Goal: Manage account settings

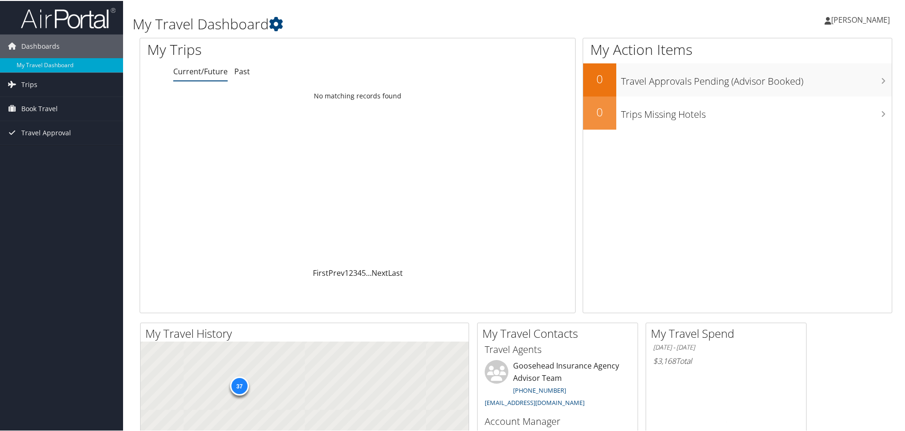
drag, startPoint x: 0, startPoint y: 0, endPoint x: 847, endPoint y: 17, distance: 847.1
click at [847, 17] on span "[PERSON_NAME]" at bounding box center [860, 19] width 59 height 10
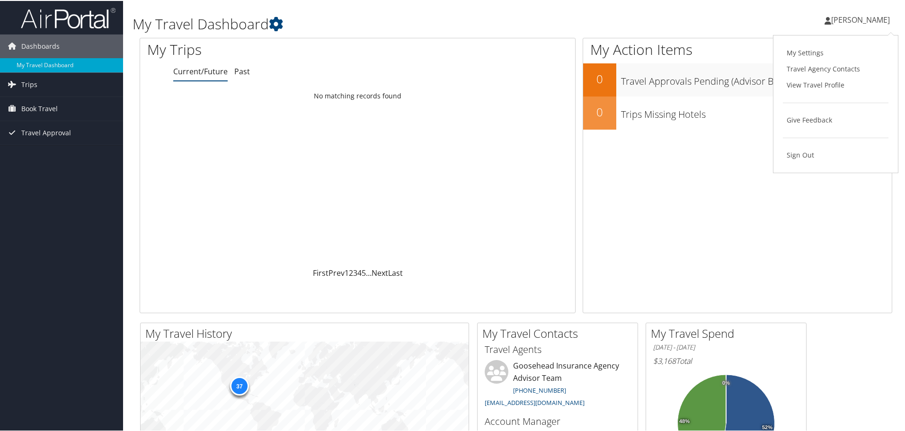
click at [804, 48] on link "My Settings" at bounding box center [836, 52] width 106 height 16
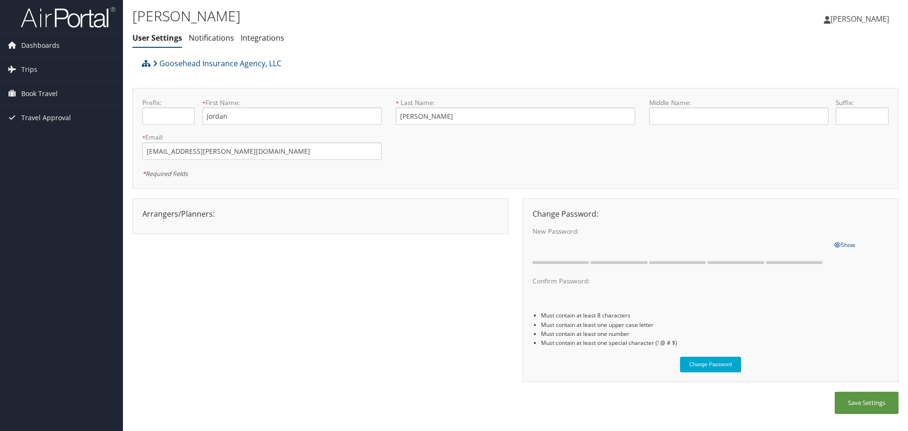
click at [854, 20] on span "[PERSON_NAME]" at bounding box center [860, 19] width 59 height 10
click at [812, 85] on link "View Travel Profile" at bounding box center [837, 84] width 106 height 16
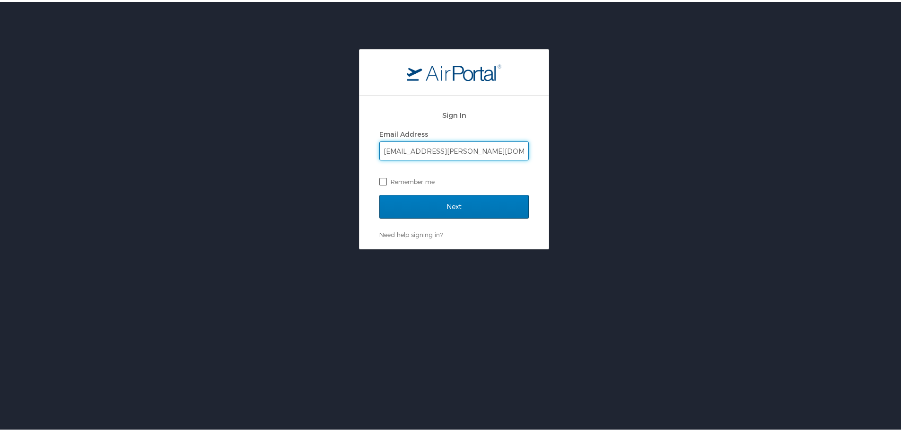
type input "jordan.soderquist@goosehead.com"
click at [431, 179] on label "Remember me" at bounding box center [454, 180] width 150 height 14
click at [386, 179] on input "Remember me" at bounding box center [382, 179] width 6 height 6
checkbox input "true"
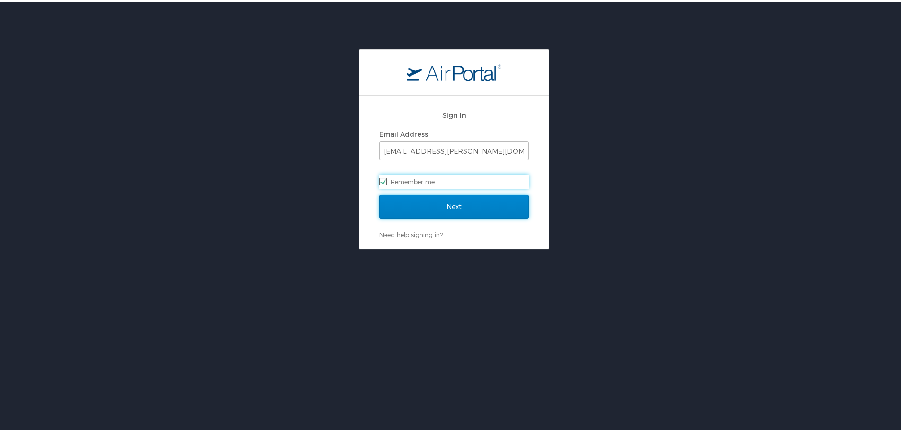
click at [462, 207] on input "Next" at bounding box center [454, 205] width 150 height 24
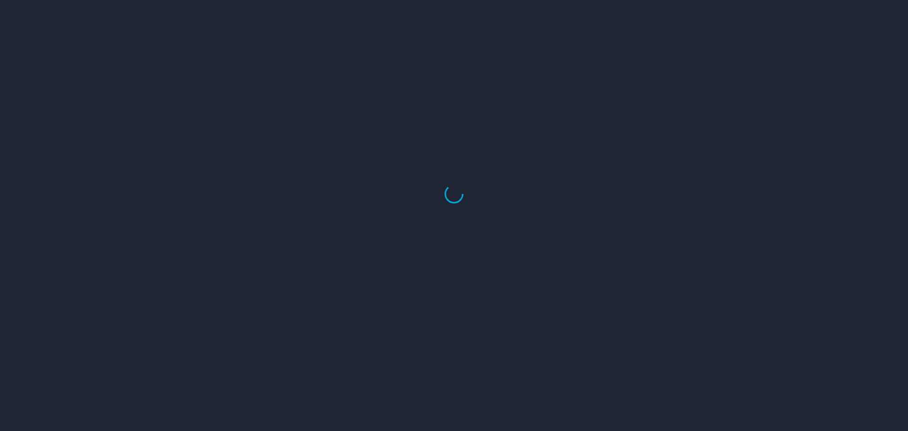
select select "US"
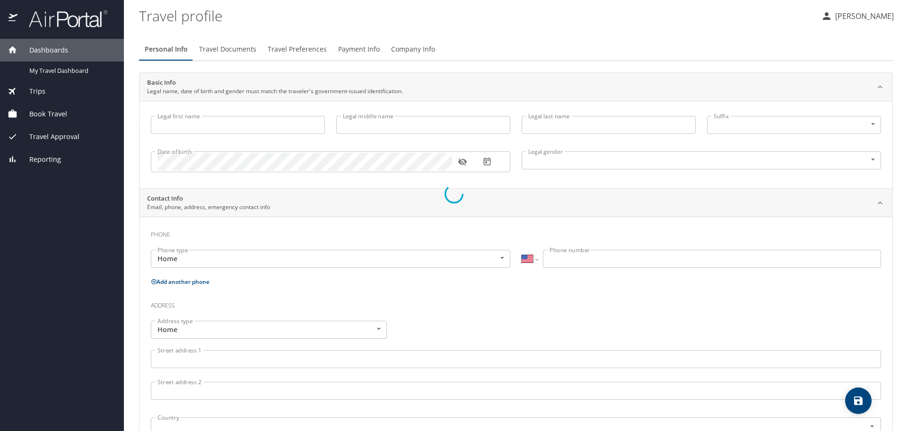
type input "Jordan"
type input "[PERSON_NAME]"
type input "[DEMOGRAPHIC_DATA]"
select select "US"
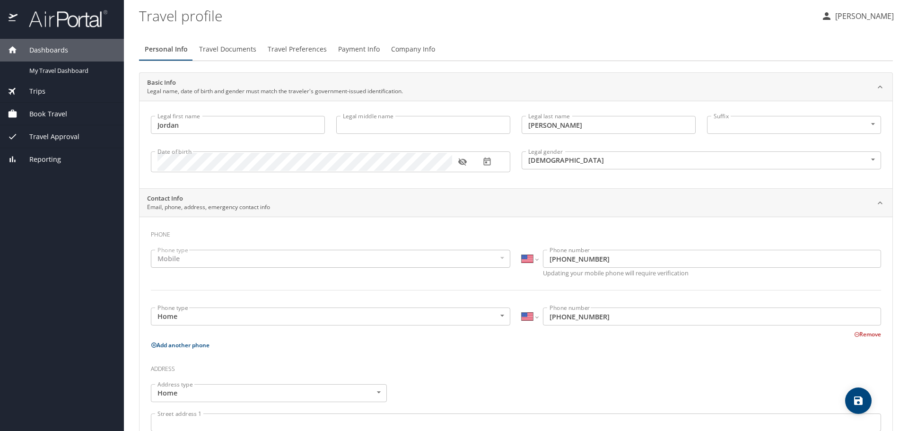
click at [462, 162] on icon "button" at bounding box center [462, 163] width 9 height 8
click at [70, 108] on div "Book Travel" at bounding box center [62, 114] width 124 height 23
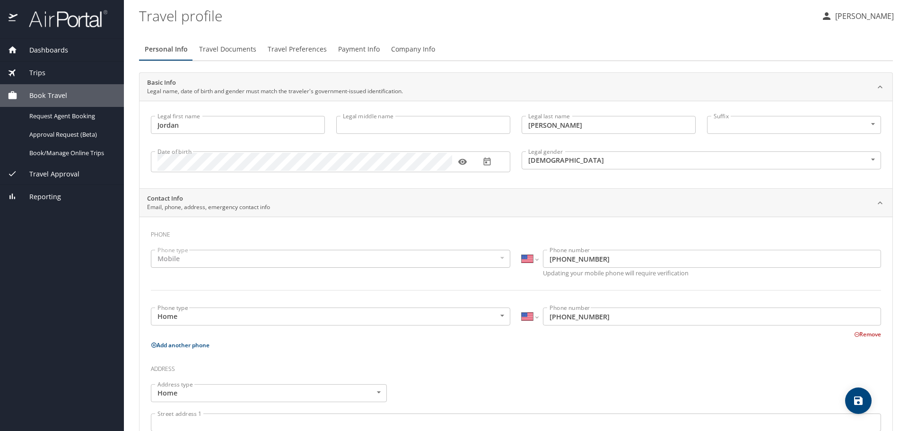
click at [78, 154] on span "Book/Manage Online Trips" at bounding box center [70, 153] width 83 height 9
